Goal: Task Accomplishment & Management: Manage account settings

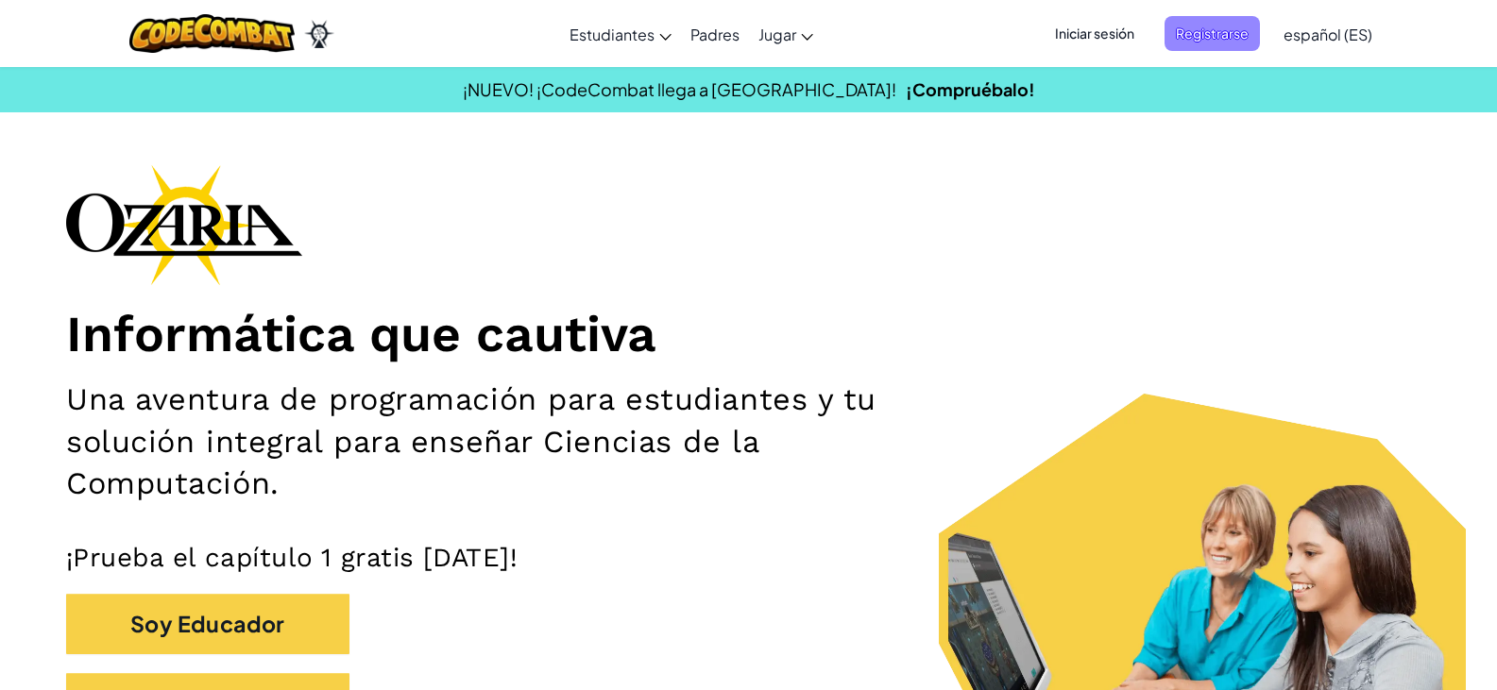
click at [1211, 44] on span "Registrarse" at bounding box center [1211, 33] width 95 height 35
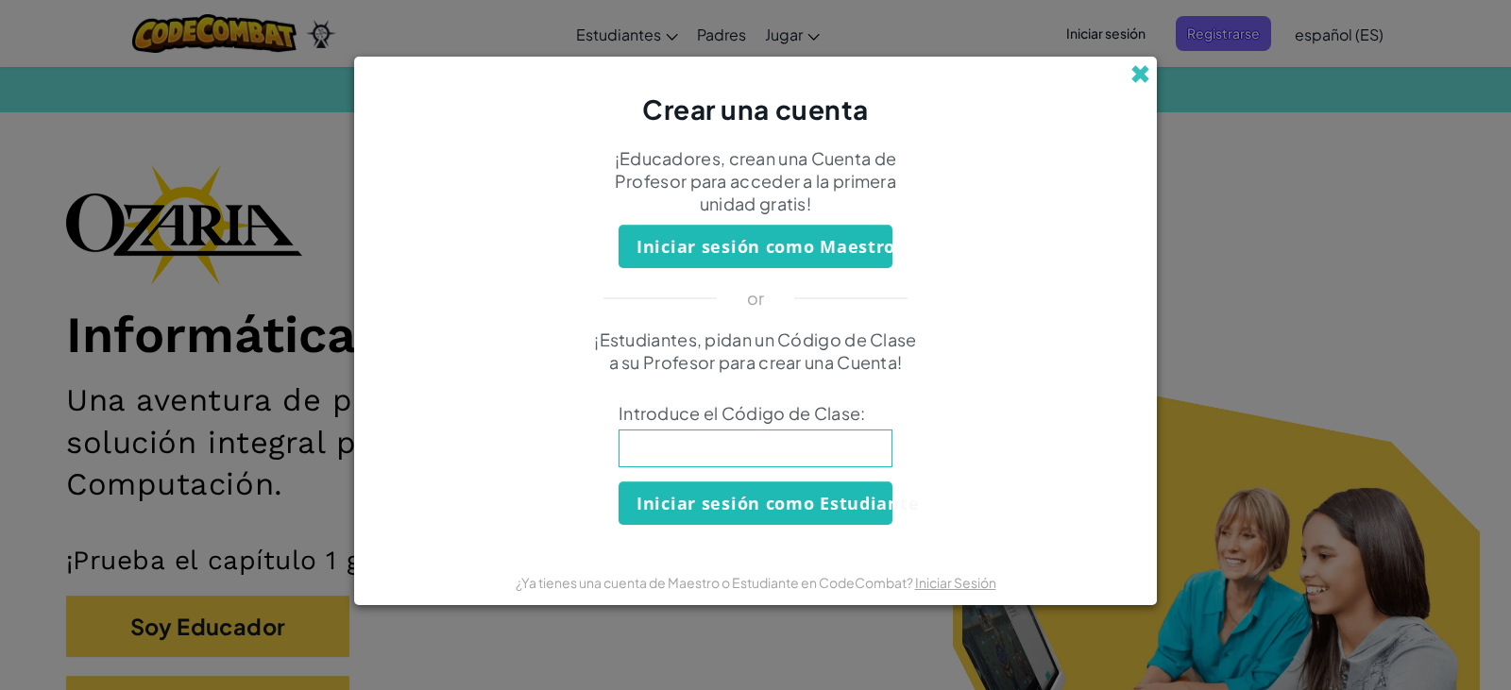
click at [1140, 73] on span at bounding box center [1140, 74] width 20 height 20
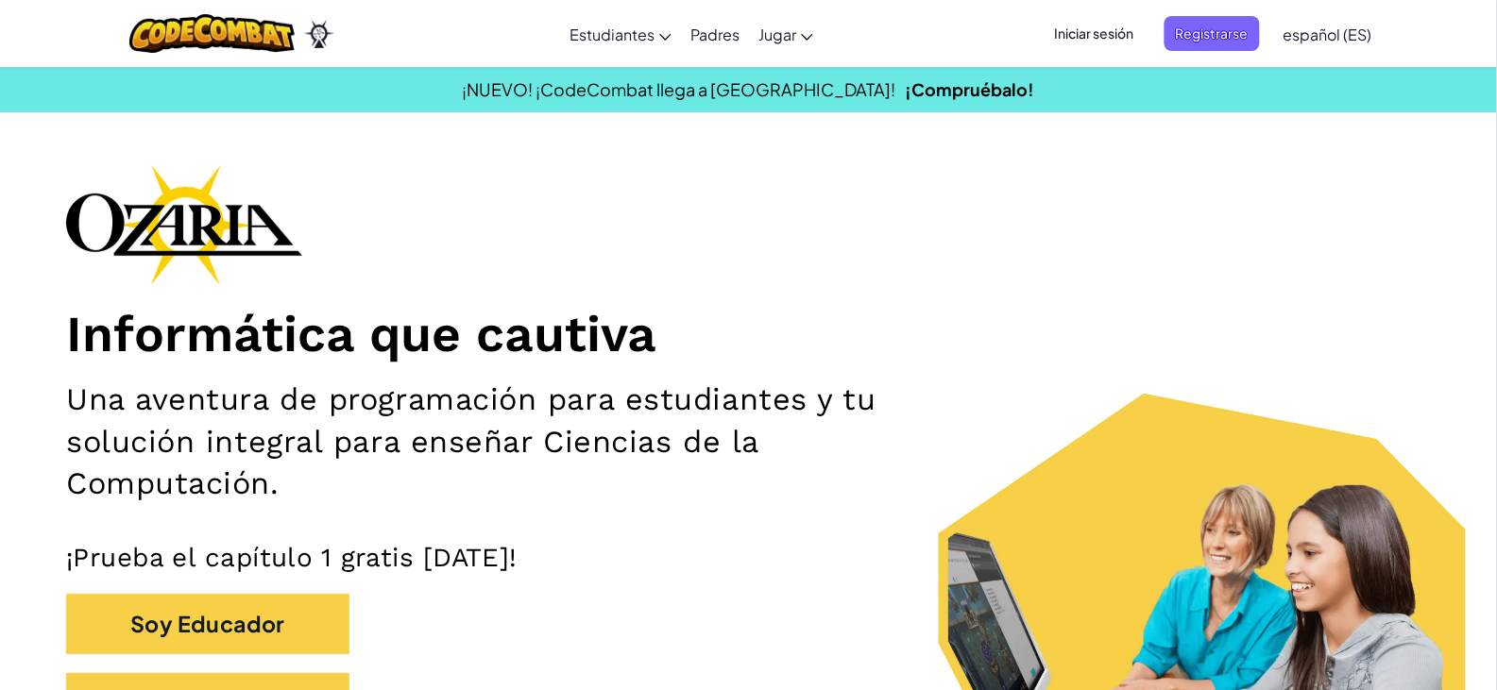
click at [1119, 34] on span "Iniciar sesión" at bounding box center [1094, 33] width 102 height 35
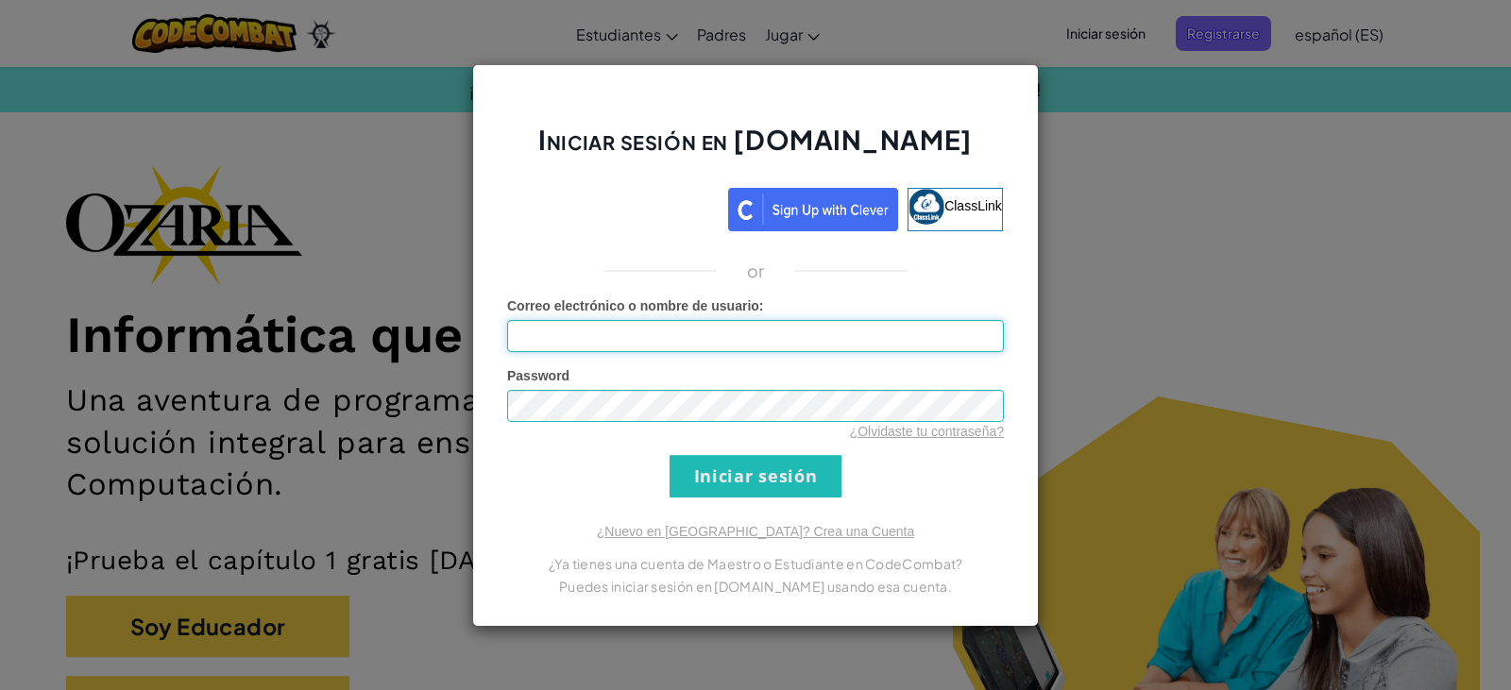
click at [737, 342] on input "Correo electrónico o nombre de usuario :" at bounding box center [755, 336] width 497 height 32
type input "[PERSON_NAME][EMAIL_ADDRESS][DOMAIN_NAME]"
click at [670, 455] on input "Iniciar sesión" at bounding box center [756, 476] width 172 height 42
